Goal: Communication & Community: Answer question/provide support

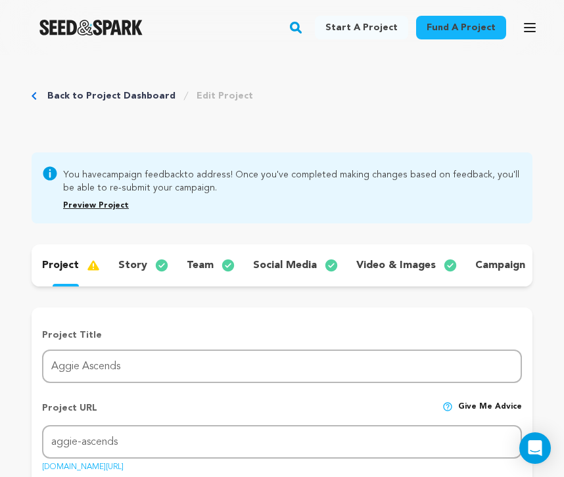
click at [507, 262] on p "campaign" at bounding box center [500, 266] width 50 height 16
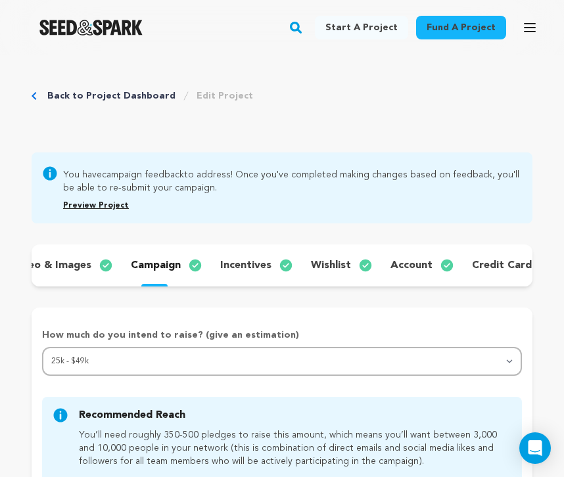
scroll to position [0, 362]
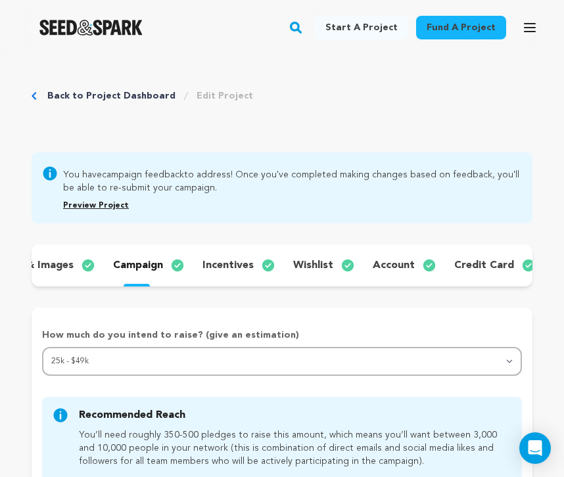
click at [133, 91] on link "Back to Project Dashboard" at bounding box center [111, 95] width 128 height 13
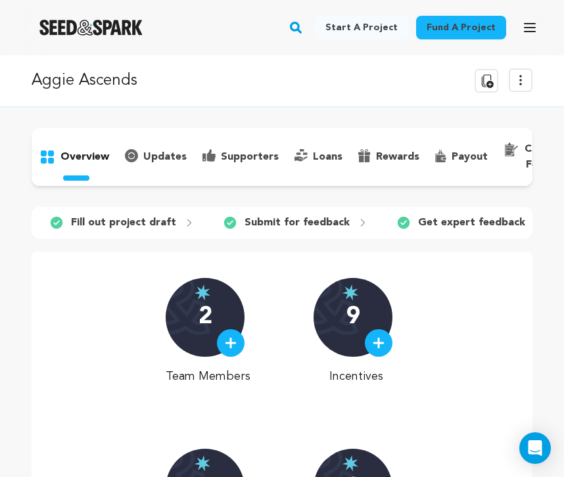
click at [525, 154] on p "campaign feedback" at bounding box center [550, 157] width 50 height 32
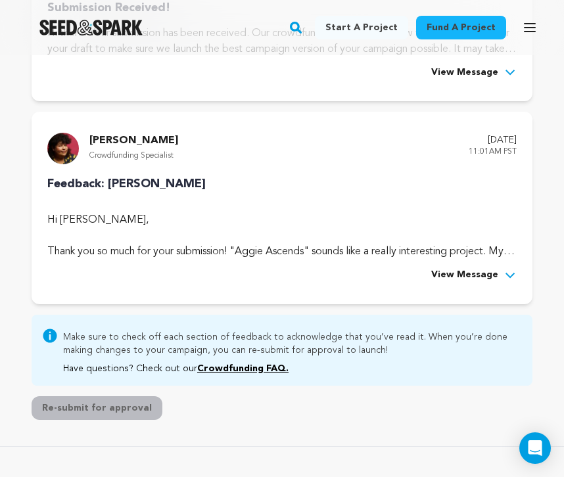
scroll to position [325, 0]
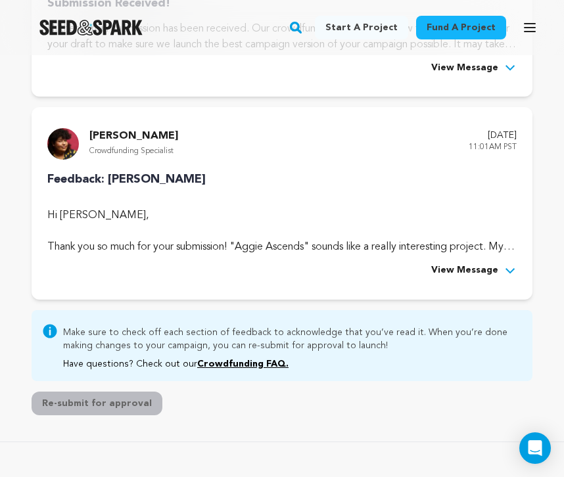
click at [469, 270] on span "View Message" at bounding box center [464, 271] width 67 height 16
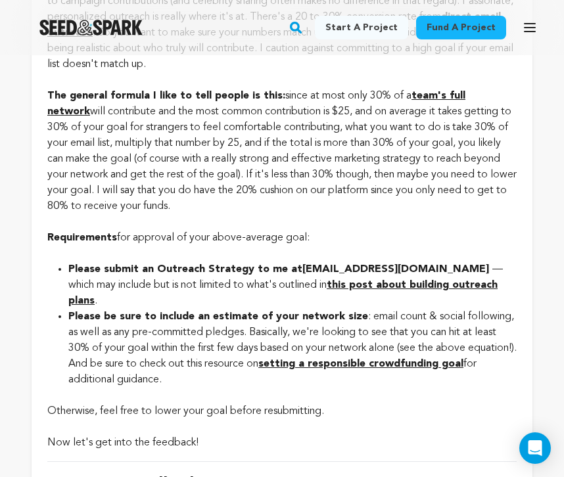
scroll to position [920, 0]
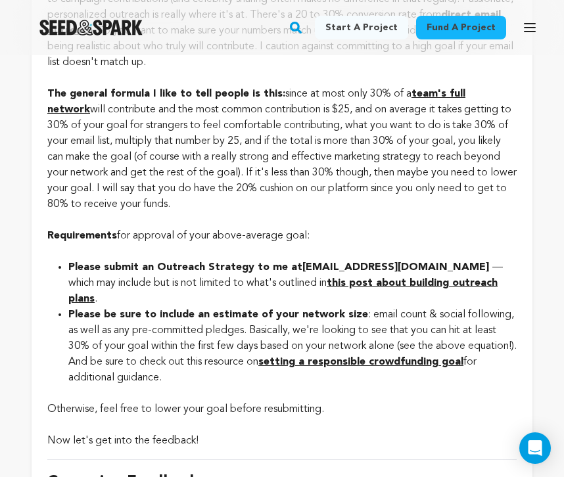
drag, startPoint x: 465, startPoint y: 266, endPoint x: 296, endPoint y: 262, distance: 168.3
click at [296, 262] on strong "Please submit an Outreach Strategy to me at crowdfunding@seedandspark.com" at bounding box center [280, 267] width 424 height 11
copy strong "crowdfunding@seedandspark.com"
